Goal: Information Seeking & Learning: Check status

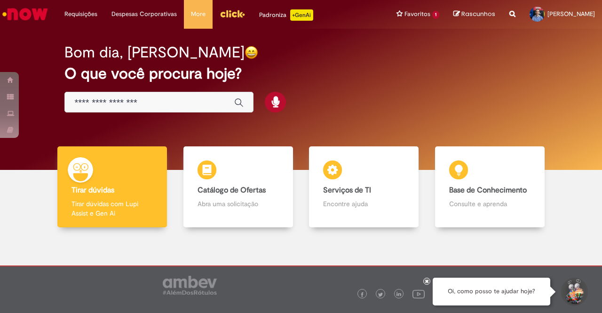
click at [155, 105] on input "Basta digitar aqui" at bounding box center [149, 102] width 150 height 11
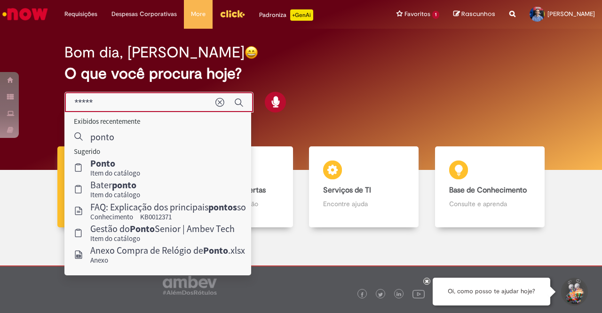
type input "*****"
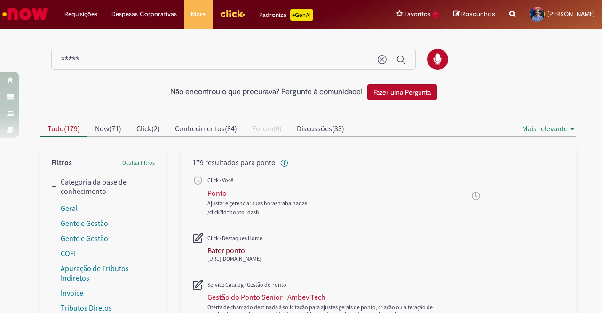
click at [221, 246] on div "Bater ponto" at bounding box center [226, 249] width 38 height 9
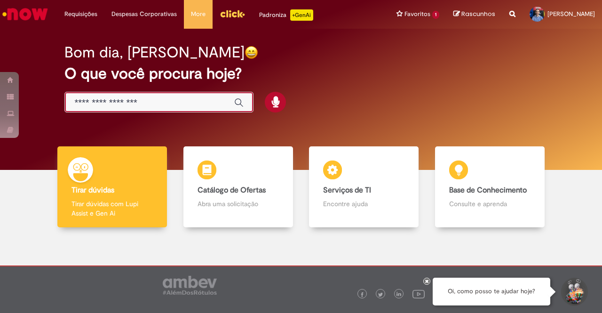
click at [165, 103] on input "Basta digitar aqui" at bounding box center [149, 102] width 150 height 11
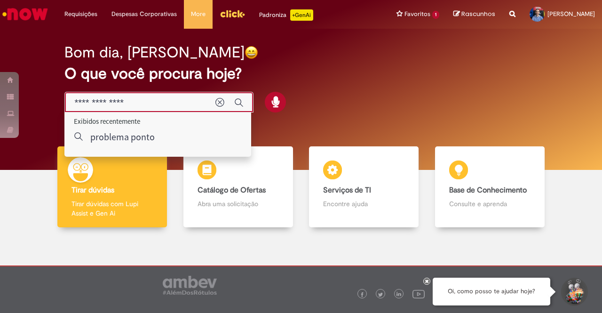
type input "**********"
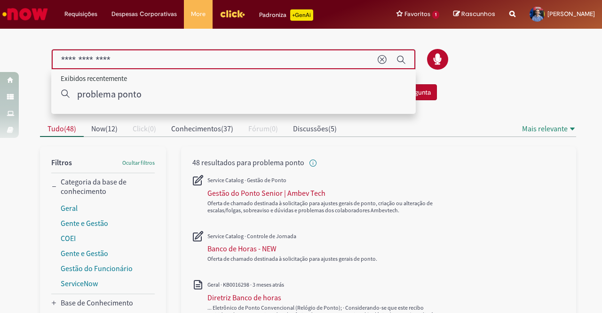
drag, startPoint x: 96, startPoint y: 60, endPoint x: 6, endPoint y: 42, distance: 92.6
type input "*****"
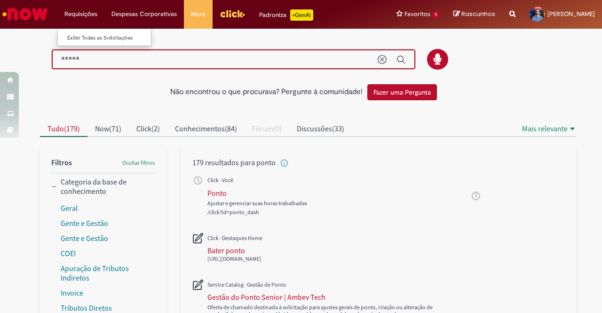
click at [79, 16] on li "Requisições Exibir Todas as Solicitações" at bounding box center [80, 14] width 47 height 28
click at [88, 38] on link "Exibir Todas as Solicitações" at bounding box center [109, 38] width 103 height 10
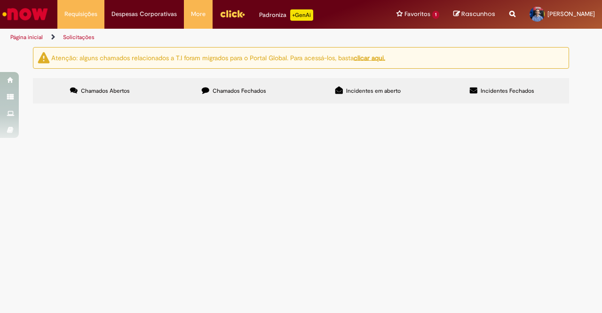
click at [244, 89] on span "Chamados Fechados" at bounding box center [239, 91] width 54 height 8
click at [0, 0] on div at bounding box center [0, 0] width 0 height 0
click at [466, 88] on label "Incidentes Fechados" at bounding box center [502, 90] width 134 height 25
click at [249, 82] on label "Chamados Fechados" at bounding box center [234, 90] width 134 height 25
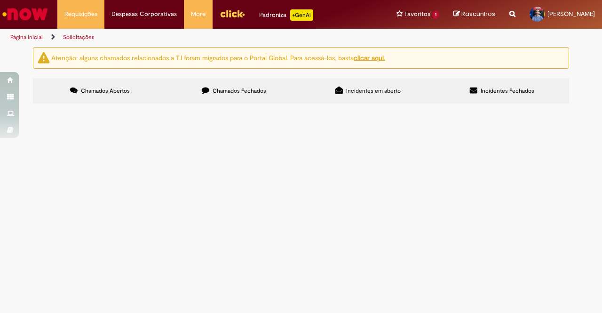
click at [0, 0] on span "Eu fiz a marcação manual da minha entrada no dia 24/01, porém não realizei a ma…" at bounding box center [0, 0] width 0 height 0
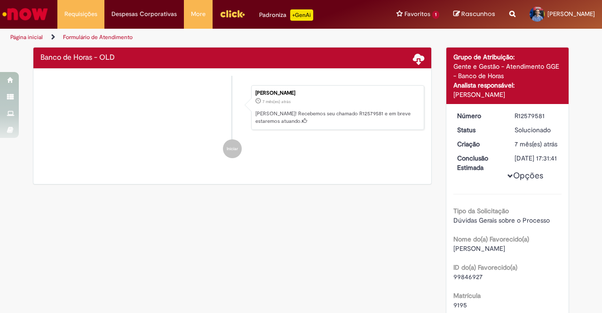
click at [63, 211] on div "Verificar Código de Barras Banco de Horas - OLD Enviar Luis Felipe Dos Santos 7…" at bounding box center [301, 253] width 550 height 413
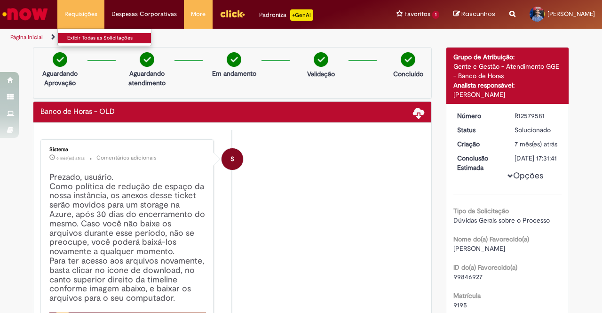
click at [94, 41] on link "Exibir Todas as Solicitações" at bounding box center [109, 38] width 103 height 10
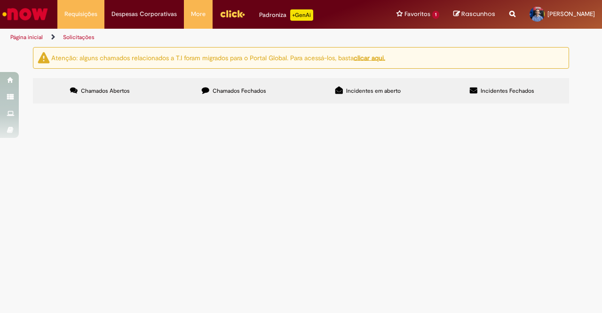
click at [35, 12] on img "Ir para a Homepage" at bounding box center [25, 14] width 48 height 19
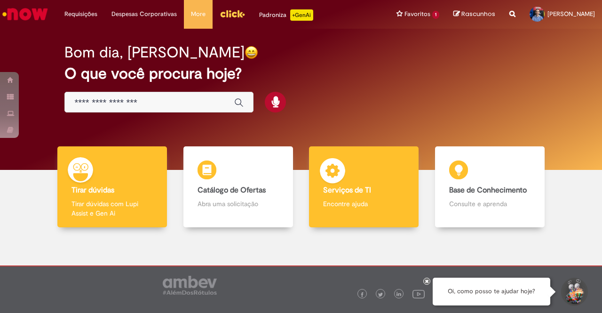
click at [369, 188] on h4 "Serviços de TI" at bounding box center [363, 190] width 81 height 8
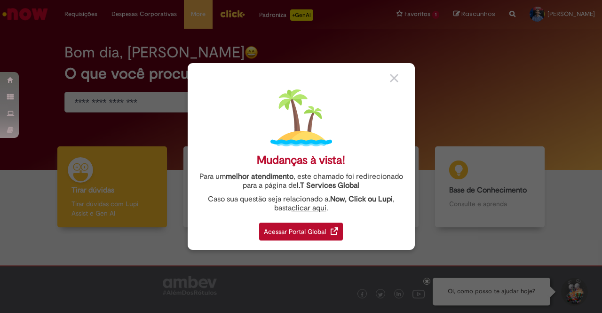
click at [299, 238] on div "Acessar Portal Global" at bounding box center [301, 231] width 84 height 18
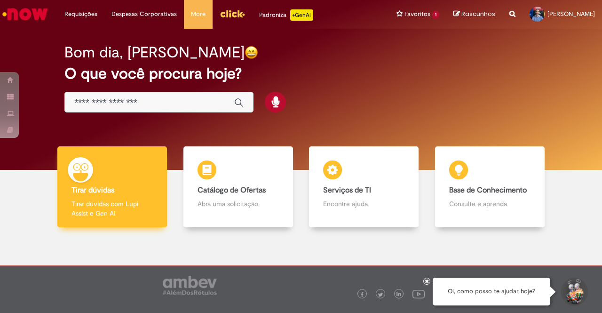
click at [114, 157] on div "Tirar dúvidas Tirar dúvidas Tirar dúvidas com Lupi Assist e Gen Ai" at bounding box center [112, 186] width 110 height 81
